Goal: Task Accomplishment & Management: Complete application form

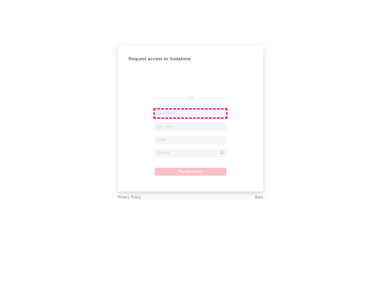
click at [191, 113] on input "text" at bounding box center [190, 114] width 71 height 8
type input "[PERSON_NAME]"
click at [191, 127] on input "text" at bounding box center [190, 127] width 71 height 8
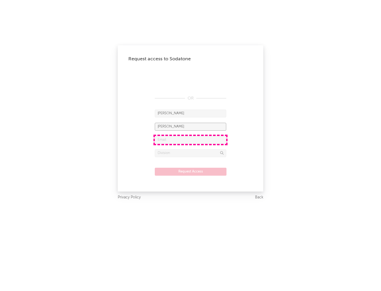
type input "[PERSON_NAME]"
click at [191, 140] on input "text" at bounding box center [190, 140] width 71 height 8
type input "[EMAIL_ADDRESS][DOMAIN_NAME]"
click at [191, 153] on input "text" at bounding box center [190, 153] width 71 height 8
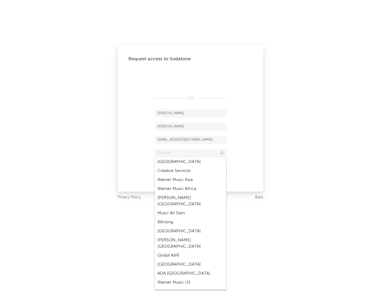
click at [191, 209] on div "Music All Stars" at bounding box center [190, 213] width 71 height 9
type input "Music All Stars"
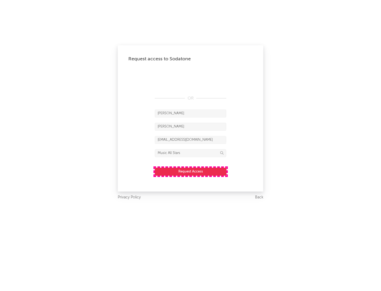
click at [191, 172] on button "Request Access" at bounding box center [191, 172] width 72 height 8
